Goal: Task Accomplishment & Management: Use online tool/utility

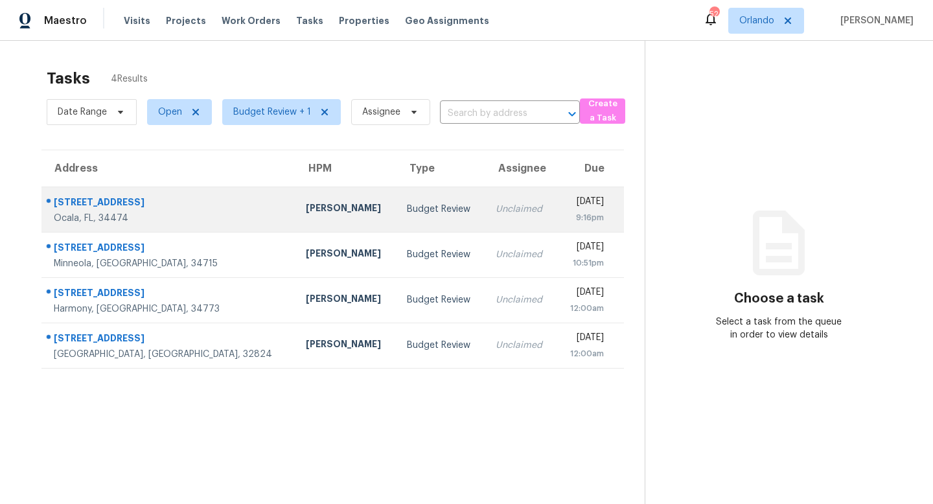
click at [485, 218] on td "Unclaimed" at bounding box center [520, 209] width 71 height 45
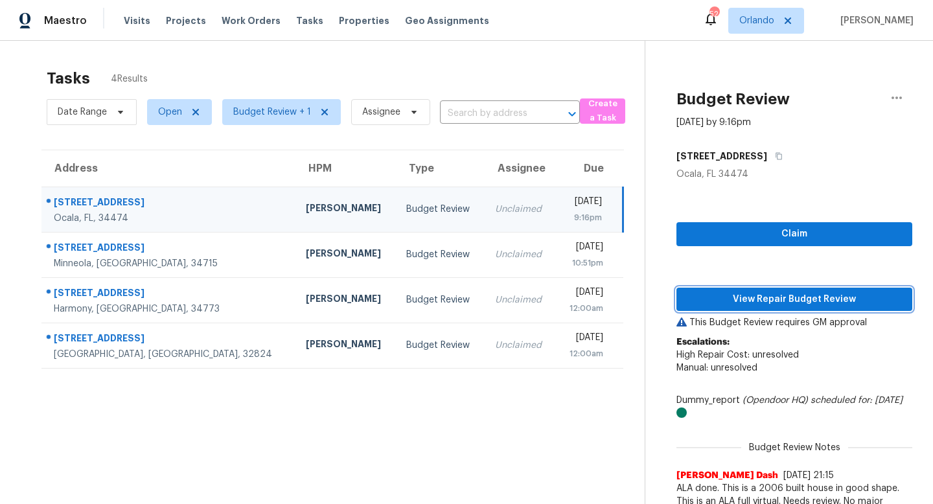
click at [780, 306] on span "View Repair Budget Review" at bounding box center [794, 300] width 215 height 16
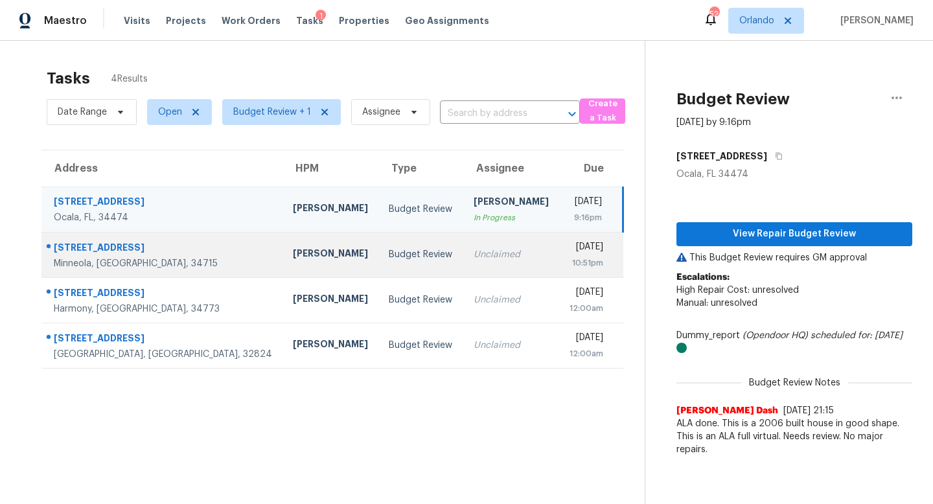
click at [474, 248] on div "Unclaimed" at bounding box center [511, 254] width 75 height 13
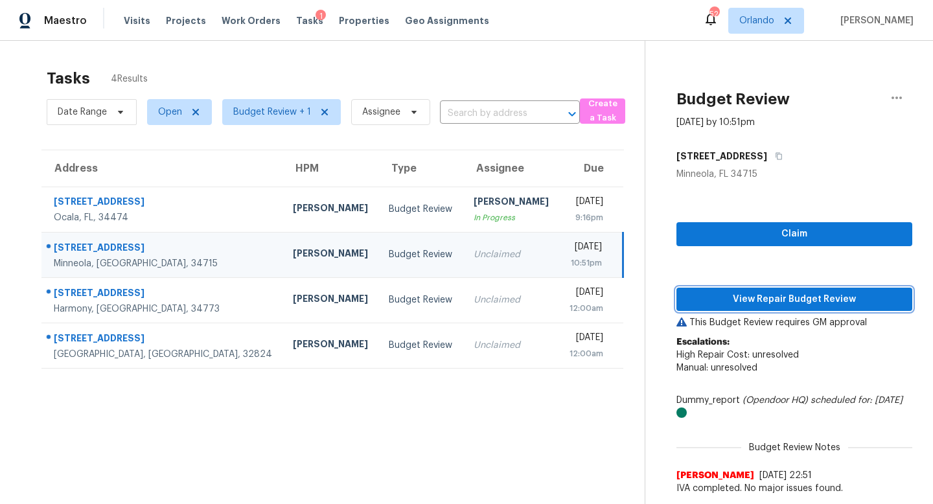
click at [779, 293] on span "View Repair Budget Review" at bounding box center [794, 300] width 215 height 16
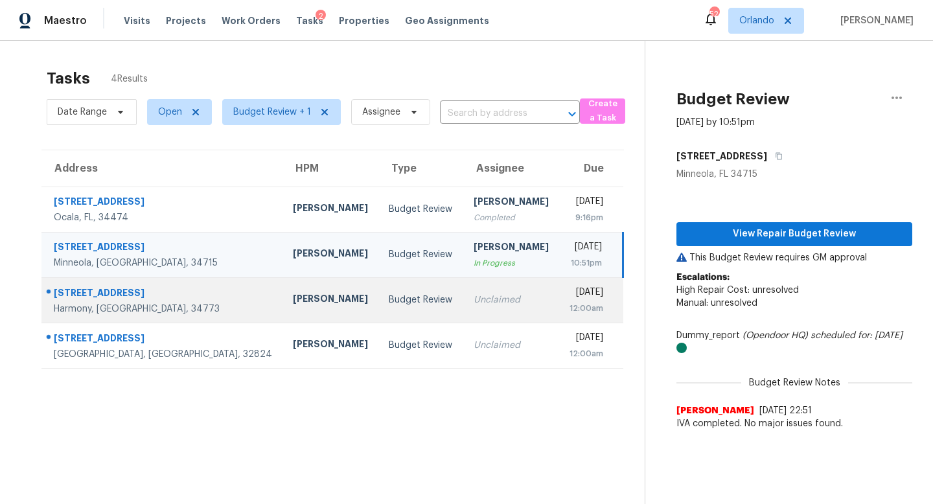
click at [474, 301] on div "Unclaimed" at bounding box center [511, 299] width 75 height 13
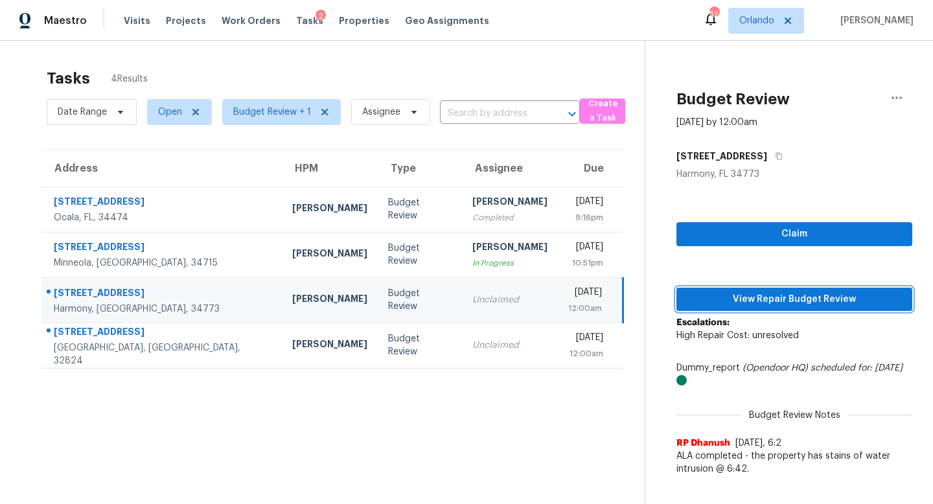
click at [803, 301] on span "View Repair Budget Review" at bounding box center [794, 300] width 215 height 16
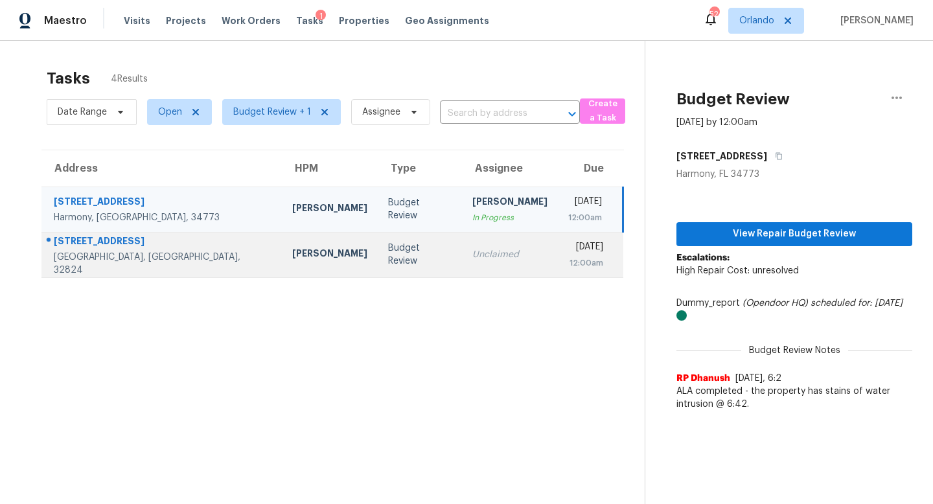
click at [378, 247] on td "Budget Review" at bounding box center [420, 254] width 84 height 45
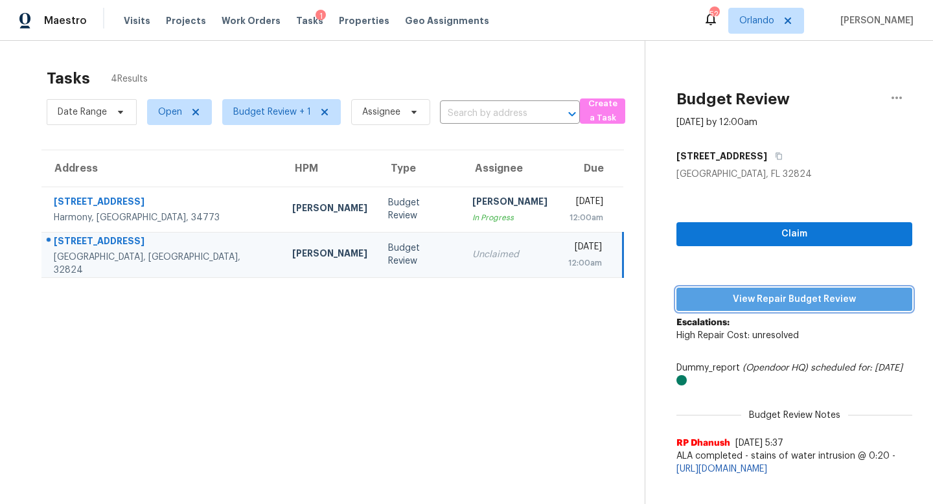
click at [766, 299] on span "View Repair Budget Review" at bounding box center [794, 300] width 215 height 16
